Goal: Navigation & Orientation: Find specific page/section

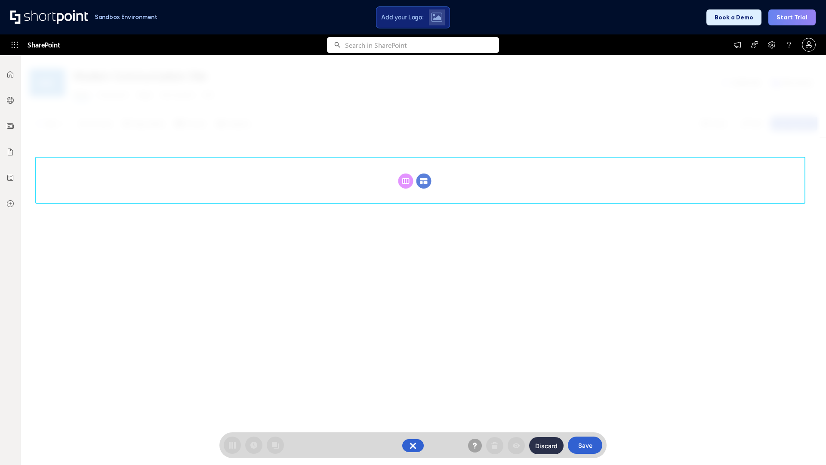
scroll to position [118, 0]
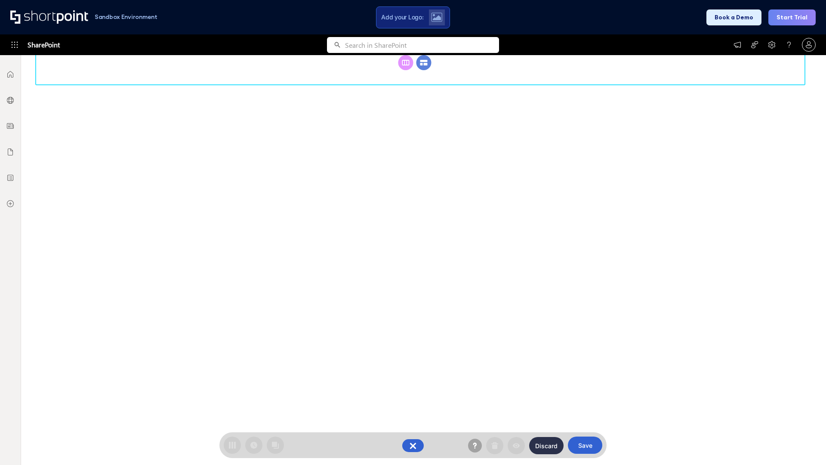
click at [424, 70] on circle at bounding box center [423, 62] width 15 height 15
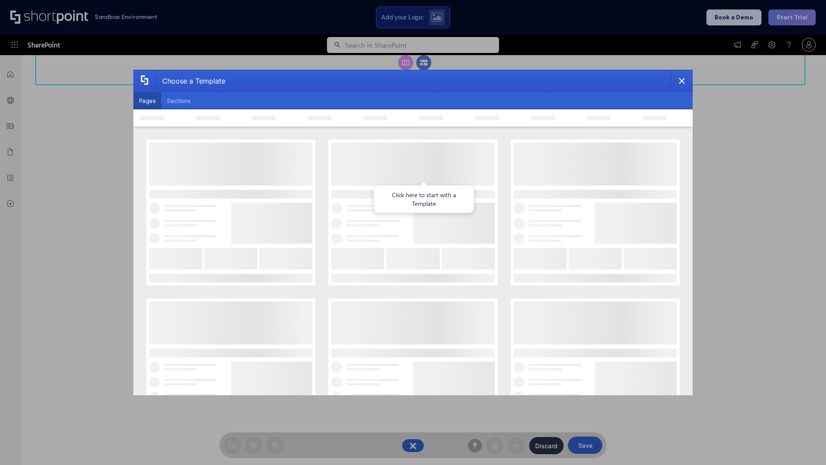
scroll to position [0, 0]
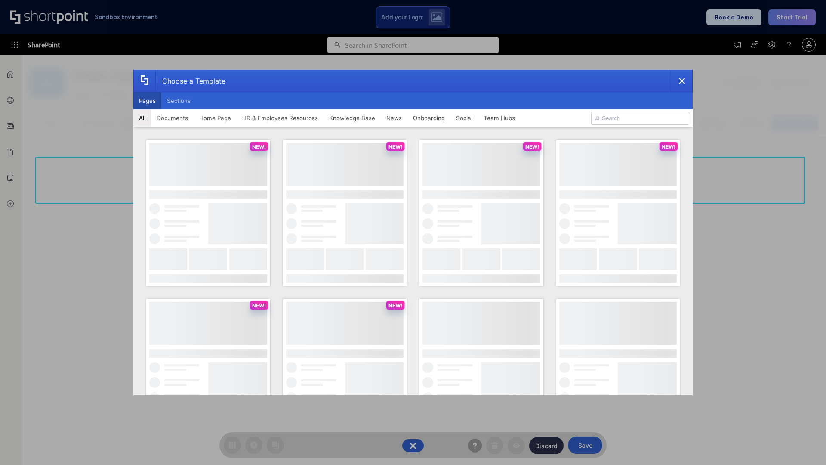
click at [147, 101] on button "Pages" at bounding box center [147, 100] width 28 height 17
type input "HR 4"
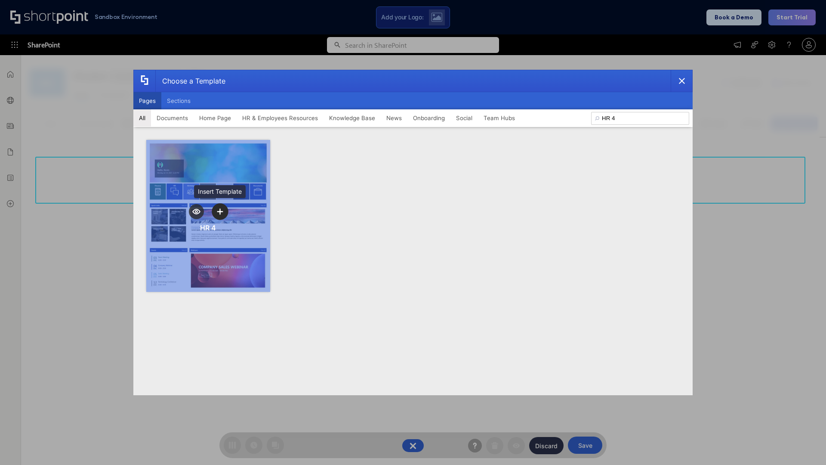
click at [220, 211] on icon "template selector" at bounding box center [220, 211] width 6 height 6
